Goal: Find contact information: Find contact information

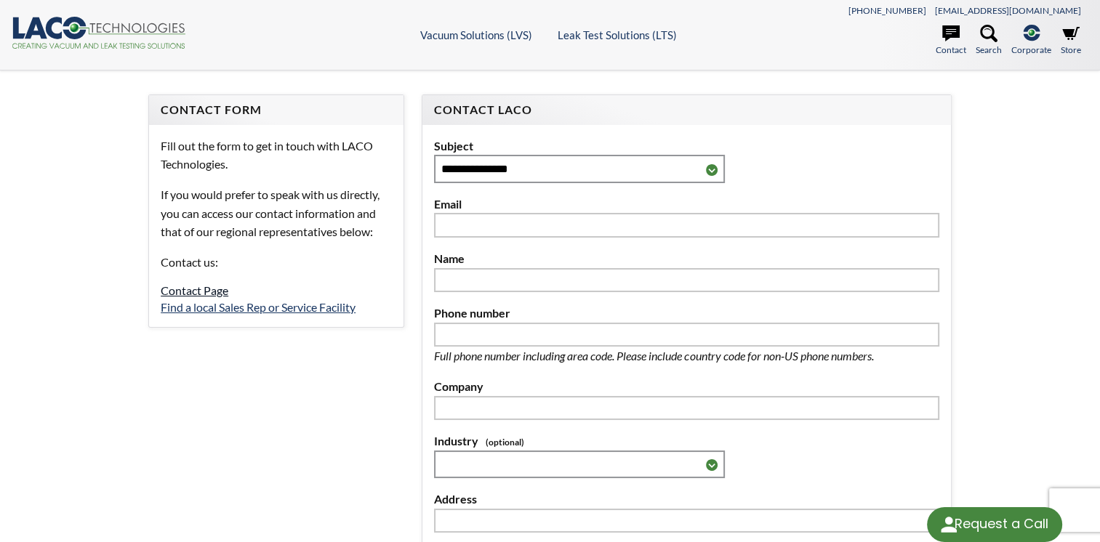
select select "Language Translate Widget"
click at [192, 292] on link "Contact Page" at bounding box center [195, 290] width 68 height 14
click at [210, 307] on link "Find a local Sales Rep or Service Facility" at bounding box center [258, 307] width 195 height 14
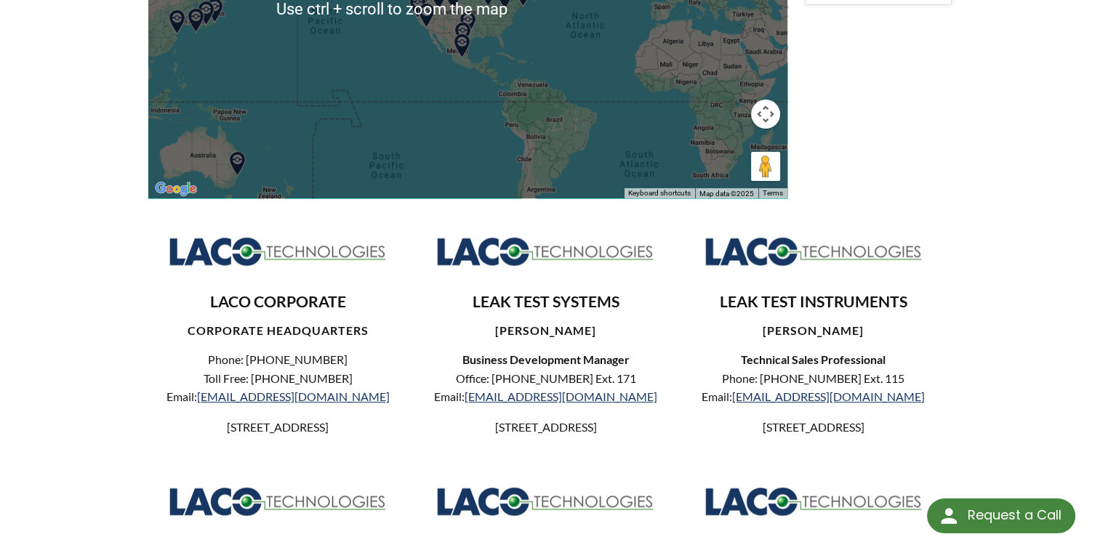
scroll to position [340, 0]
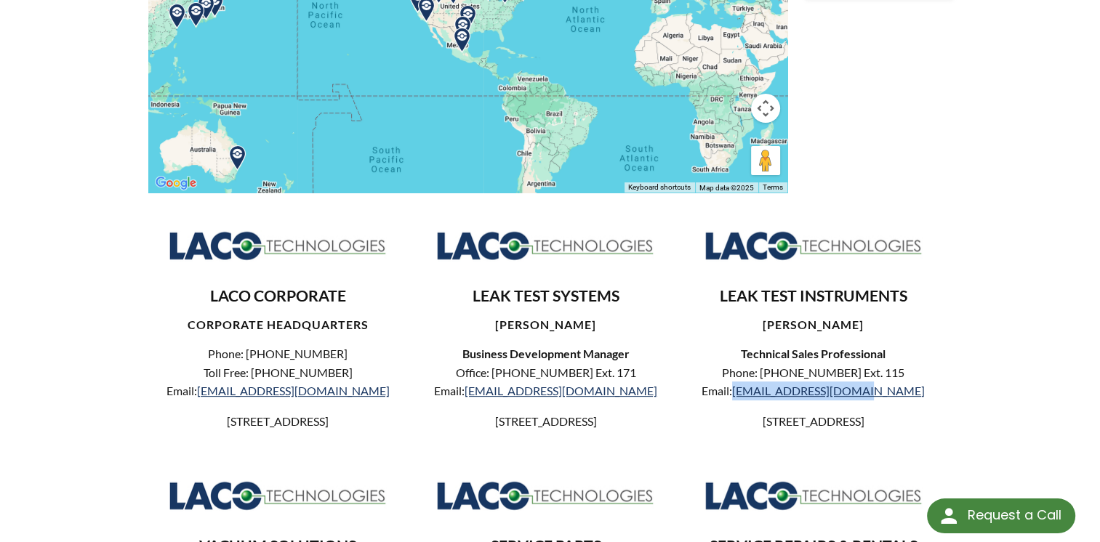
drag, startPoint x: 905, startPoint y: 388, endPoint x: 772, endPoint y: 398, distance: 133.3
click at [772, 398] on p "Phone: [PHONE_NUMBER] Ext. 115 Email: [EMAIL_ADDRESS][DOMAIN_NAME]" at bounding box center [813, 381] width 235 height 37
copy link "[EMAIL_ADDRESS][DOMAIN_NAME]"
